Goal: Navigation & Orientation: Find specific page/section

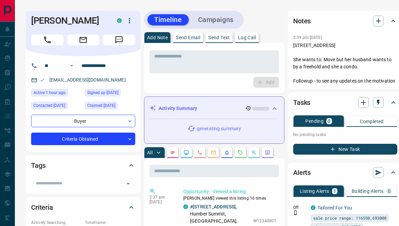
click at [7, 29] on icon at bounding box center [7, 28] width 4 height 5
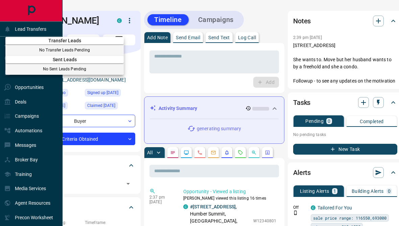
click at [12, 31] on div at bounding box center [199, 113] width 399 height 226
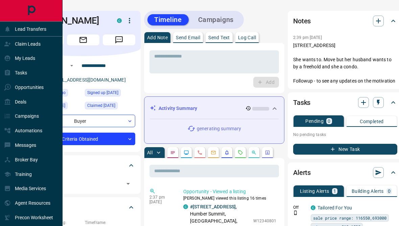
click at [3, 44] on div "Claim Leads" at bounding box center [31, 44] width 63 height 15
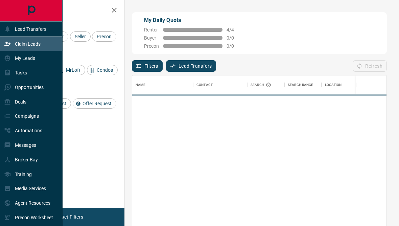
scroll to position [200, 255]
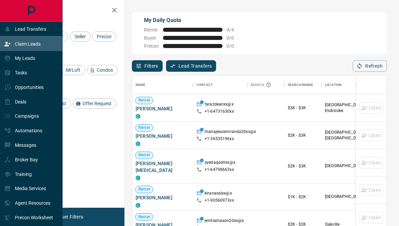
click at [18, 60] on p "My Leads" at bounding box center [25, 58] width 20 height 5
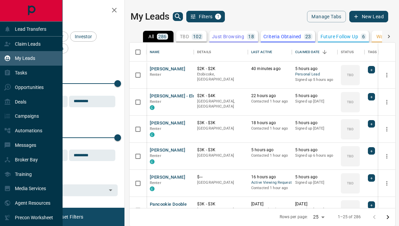
scroll to position [203, 266]
click at [17, 58] on p "My Leads" at bounding box center [25, 58] width 20 height 5
click at [115, 8] on icon "button" at bounding box center [114, 10] width 8 height 8
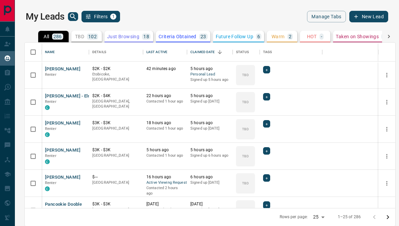
scroll to position [0, 0]
click at [11, 53] on div "My Leads" at bounding box center [31, 58] width 63 height 15
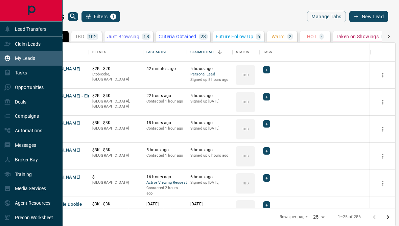
click at [9, 42] on icon at bounding box center [7, 44] width 7 height 7
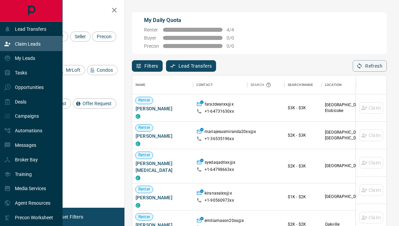
scroll to position [200, 255]
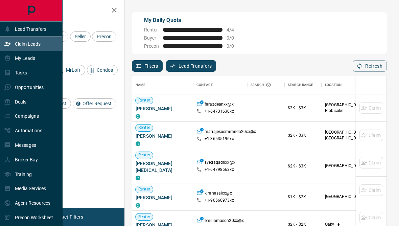
click at [18, 58] on p "My Leads" at bounding box center [25, 58] width 20 height 5
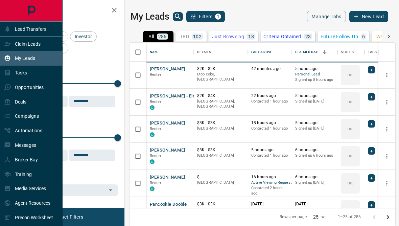
scroll to position [203, 266]
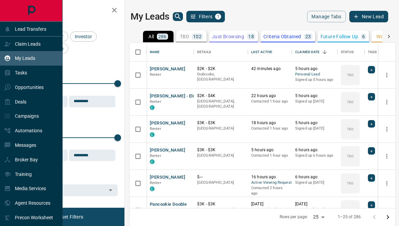
click at [20, 79] on div "Tasks" at bounding box center [15, 72] width 23 height 11
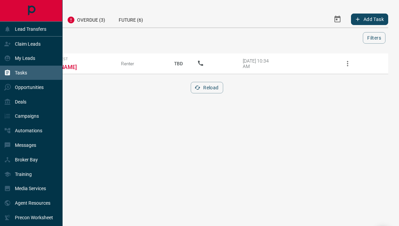
click at [28, 90] on p "Opportunities" at bounding box center [29, 87] width 29 height 5
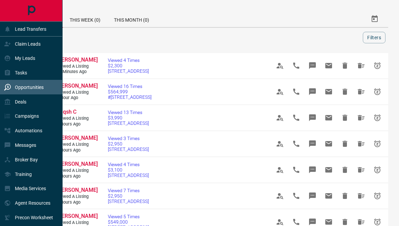
click at [20, 104] on p "Deals" at bounding box center [21, 101] width 12 height 5
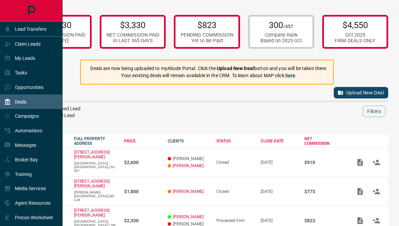
click at [36, 119] on p "Campaigns" at bounding box center [27, 115] width 24 height 5
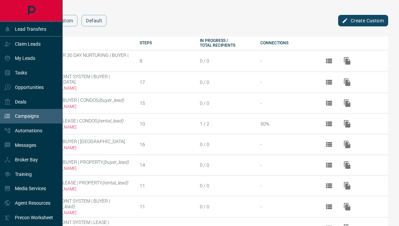
click at [25, 119] on p "Campaigns" at bounding box center [27, 115] width 24 height 5
click at [31, 138] on div "Automations" at bounding box center [31, 131] width 63 height 15
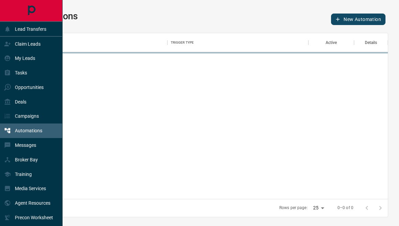
scroll to position [203, 362]
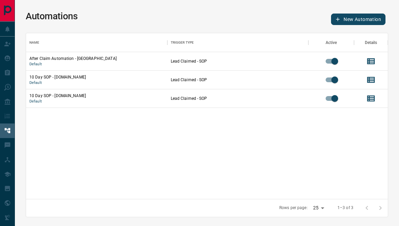
click at [88, 180] on div "After Claim Automation - Vancouver Default Lead Claimed - SOP 10 Day SOP - [DOM…" at bounding box center [207, 144] width 362 height 184
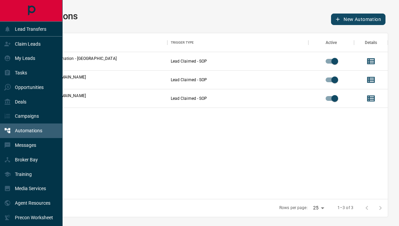
click at [12, 129] on div "Automations" at bounding box center [31, 131] width 63 height 15
click at [23, 147] on div "Messages" at bounding box center [20, 145] width 32 height 11
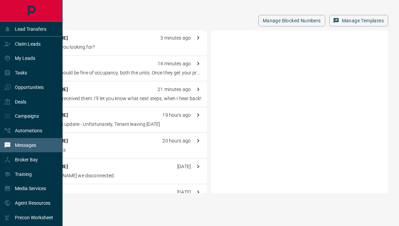
click at [87, 16] on div "Manage Blocked Numbers Manage Templates" at bounding box center [207, 21] width 363 height 12
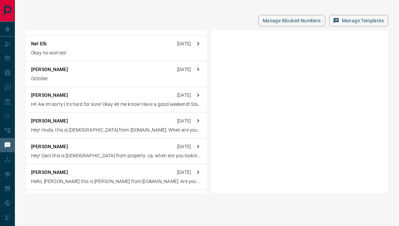
scroll to position [873, 0]
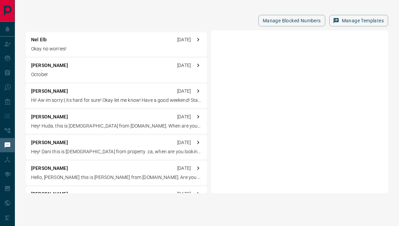
click at [10, 58] on icon at bounding box center [7, 58] width 7 height 7
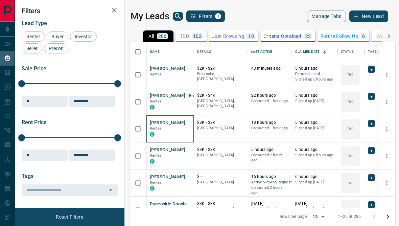
click at [158, 115] on div "[PERSON_NAME] Renter C" at bounding box center [170, 128] width 47 height 27
click at [165, 120] on button "[PERSON_NAME]" at bounding box center [168, 123] width 36 height 6
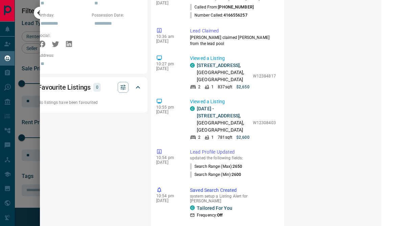
scroll to position [441, 17]
click at [23, 122] on div at bounding box center [199, 113] width 399 height 226
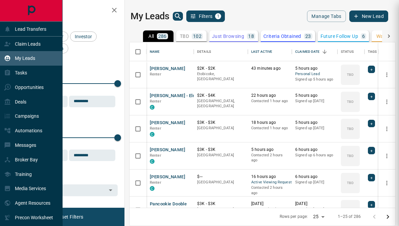
click at [14, 104] on div "Deals" at bounding box center [15, 101] width 22 height 11
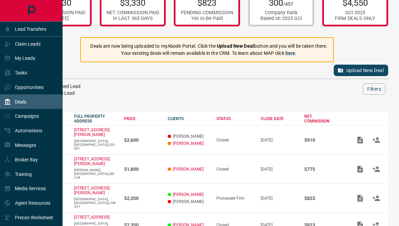
click at [13, 43] on div "Claim Leads" at bounding box center [22, 43] width 37 height 11
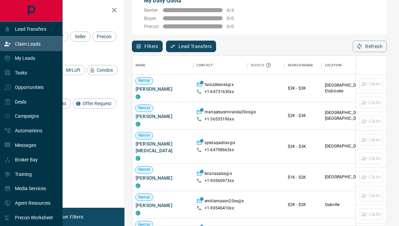
scroll to position [0, 0]
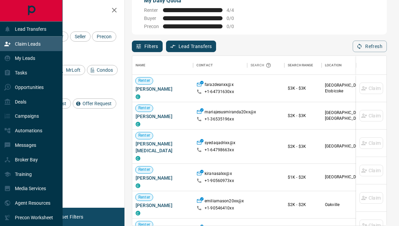
click at [11, 34] on div "Lead Transfers" at bounding box center [25, 28] width 42 height 11
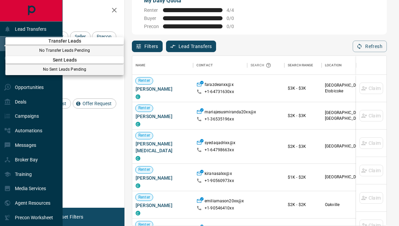
click at [10, 29] on div at bounding box center [199, 113] width 399 height 226
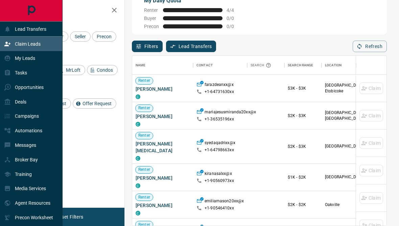
click at [18, 34] on div "Lead Transfers" at bounding box center [25, 28] width 42 height 11
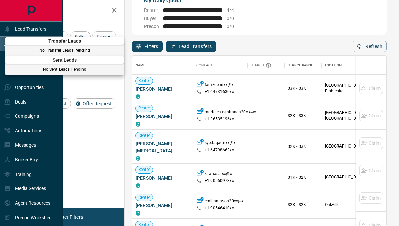
click at [8, 32] on div at bounding box center [199, 113] width 399 height 226
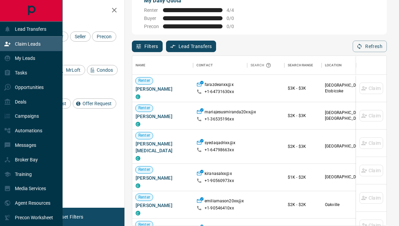
click at [13, 64] on div "My Leads" at bounding box center [19, 58] width 31 height 11
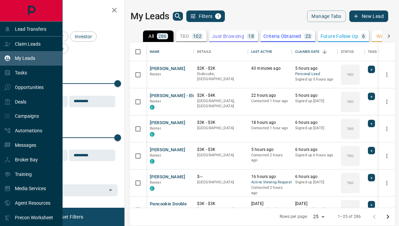
scroll to position [203, 266]
click at [21, 74] on p "Tasks" at bounding box center [21, 72] width 12 height 5
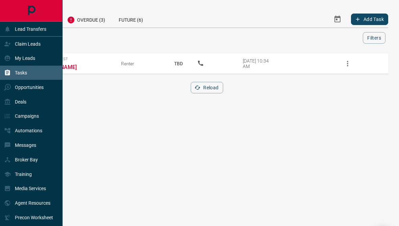
click at [29, 93] on div "Opportunities" at bounding box center [24, 87] width 40 height 11
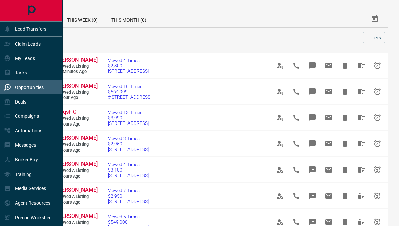
click at [32, 109] on div "Deals" at bounding box center [31, 101] width 63 height 15
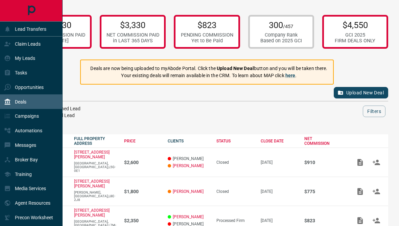
click at [35, 119] on p "Campaigns" at bounding box center [27, 115] width 24 height 5
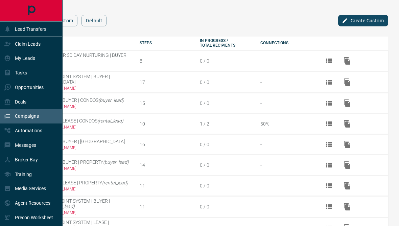
click at [38, 136] on div "Automations" at bounding box center [23, 130] width 38 height 11
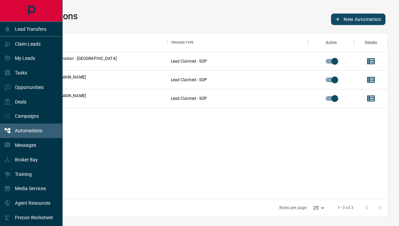
scroll to position [0, 0]
click at [36, 148] on p "Messages" at bounding box center [25, 144] width 21 height 5
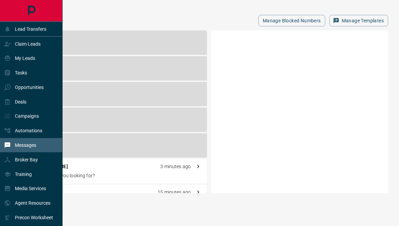
click at [37, 162] on p "Broker Bay" at bounding box center [26, 159] width 23 height 5
